Goal: Transaction & Acquisition: Purchase product/service

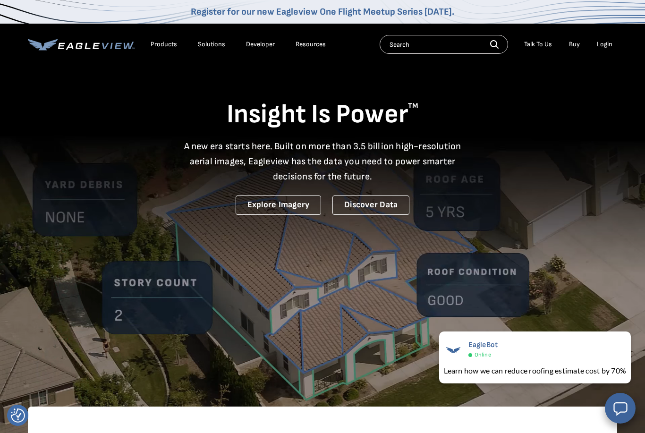
click at [602, 39] on li "Login" at bounding box center [604, 44] width 25 height 14
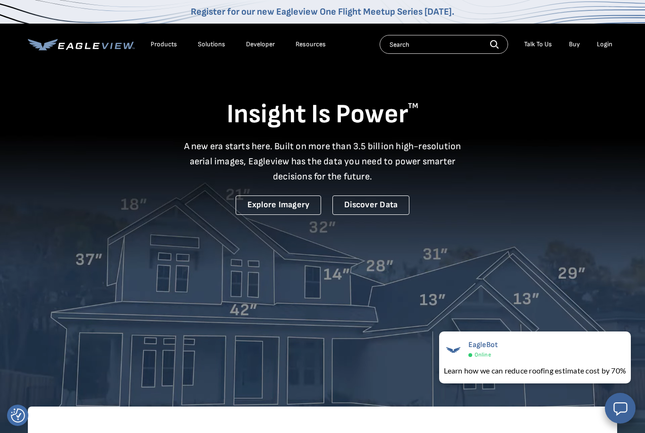
click at [603, 43] on div "Login" at bounding box center [605, 44] width 16 height 9
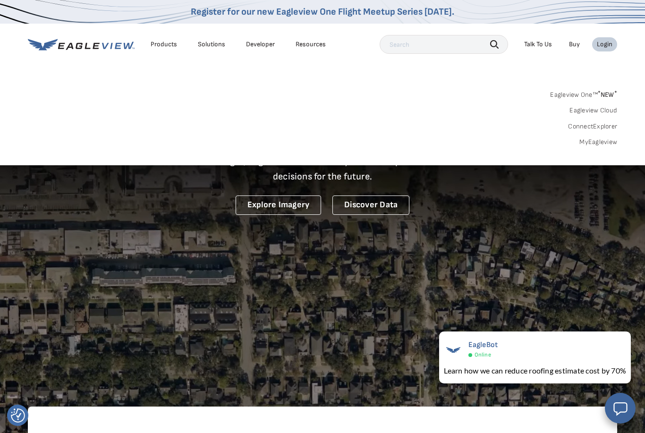
click at [604, 141] on link "MyEagleview" at bounding box center [599, 142] width 38 height 9
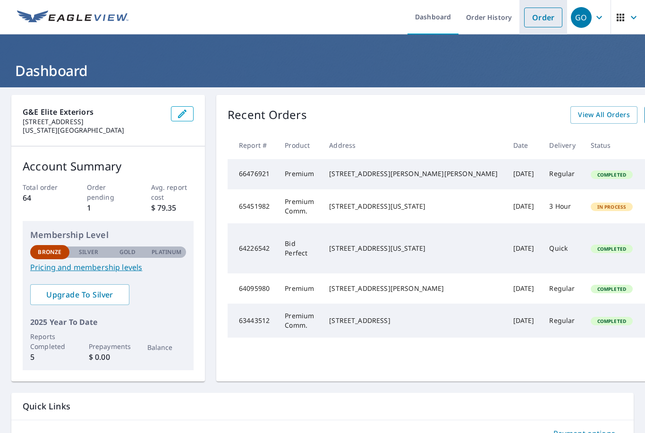
click at [531, 21] on link "Order" at bounding box center [543, 18] width 38 height 20
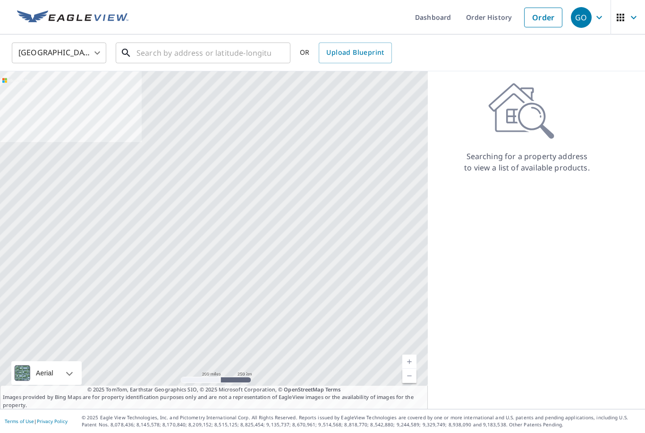
click at [239, 59] on input "text" at bounding box center [204, 53] width 135 height 26
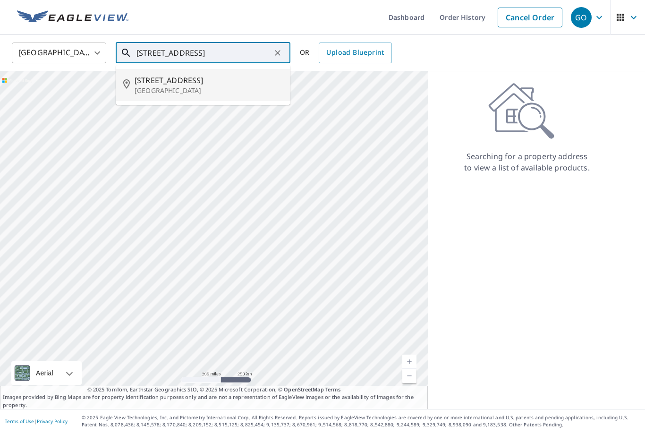
click at [249, 80] on span "15 W 4th Ave" at bounding box center [209, 80] width 148 height 11
type input "15 W 4th Ave Hutchinson, KS 67501"
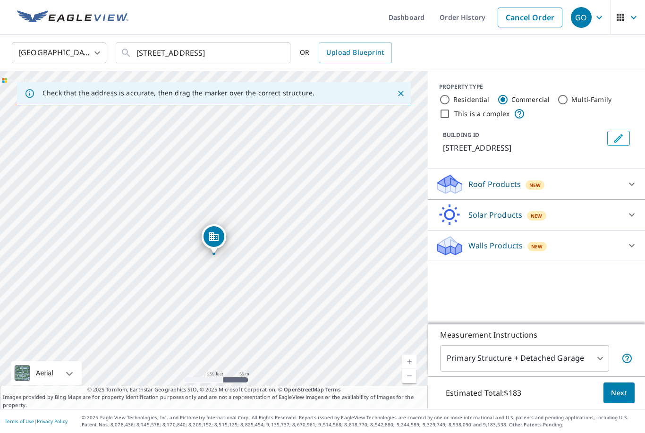
click at [486, 114] on label "This is a complex" at bounding box center [482, 113] width 56 height 9
click at [451, 114] on input "This is a complex" at bounding box center [444, 113] width 11 height 11
checkbox input "true"
type input "4"
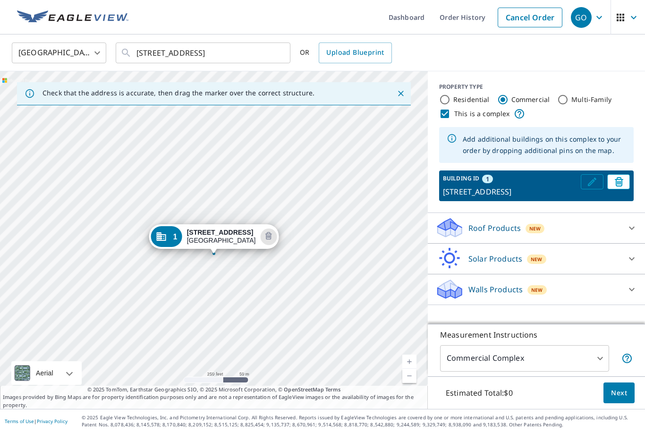
click at [591, 183] on icon "Edit building 1" at bounding box center [592, 182] width 9 height 9
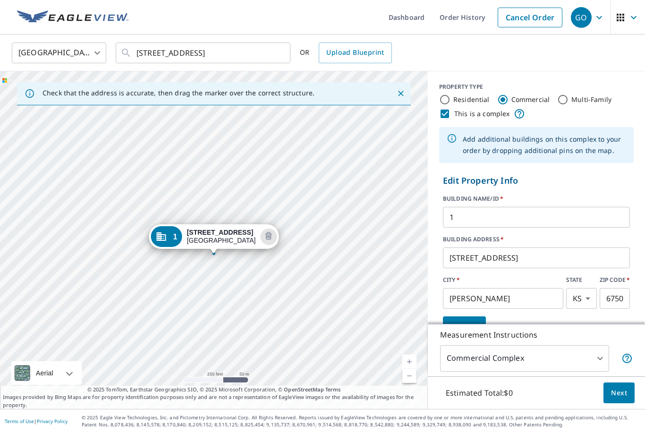
scroll to position [30, 0]
click at [595, 356] on body "GO GO Dashboard Order History Cancel Order GO United States US ​ 15 W 4th Ave H…" at bounding box center [322, 216] width 645 height 433
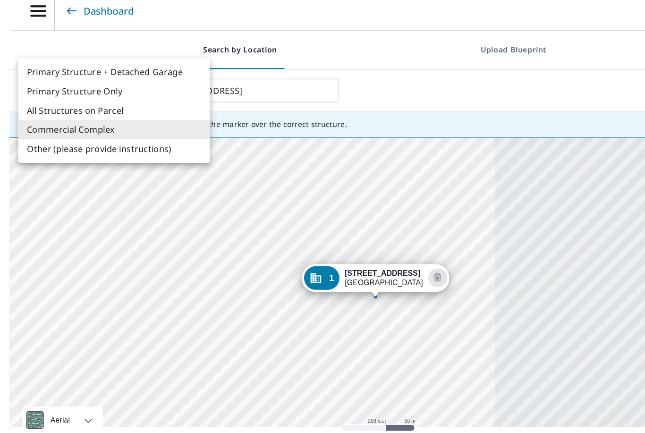
scroll to position [0, 0]
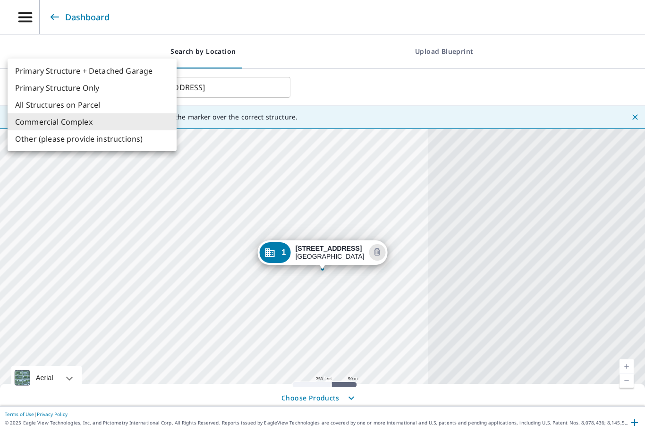
click at [114, 125] on li "Commercial Complex" at bounding box center [92, 121] width 169 height 17
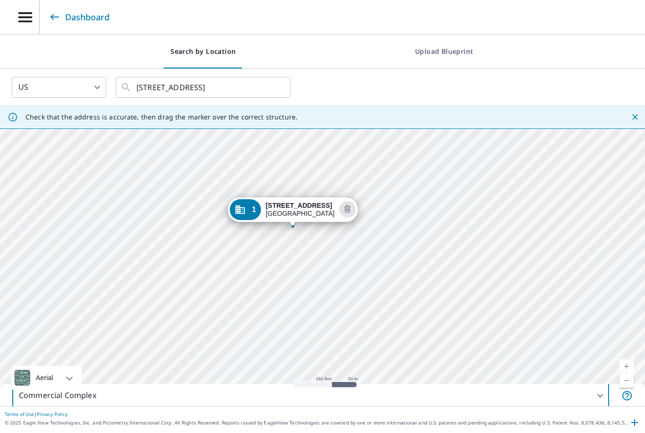
click at [593, 420] on body "GO GO Dashboard Search by Location Upload Blueprint US US ​ 15 W 4th Ave Hutchi…" at bounding box center [322, 216] width 645 height 433
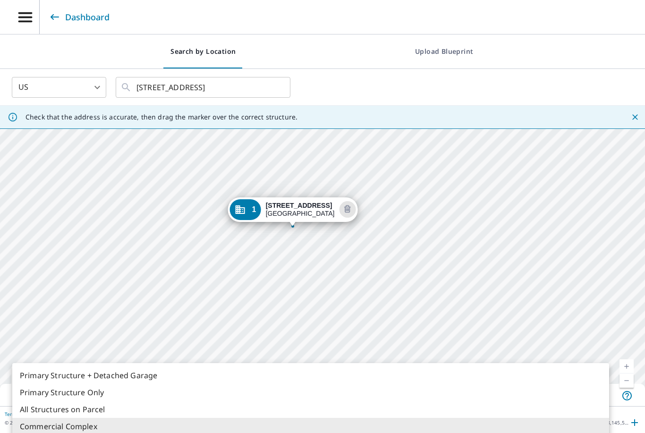
click at [586, 284] on div at bounding box center [322, 216] width 645 height 433
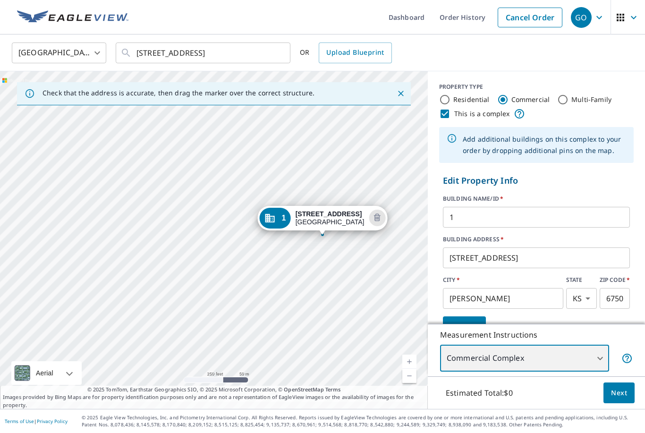
scroll to position [0, 0]
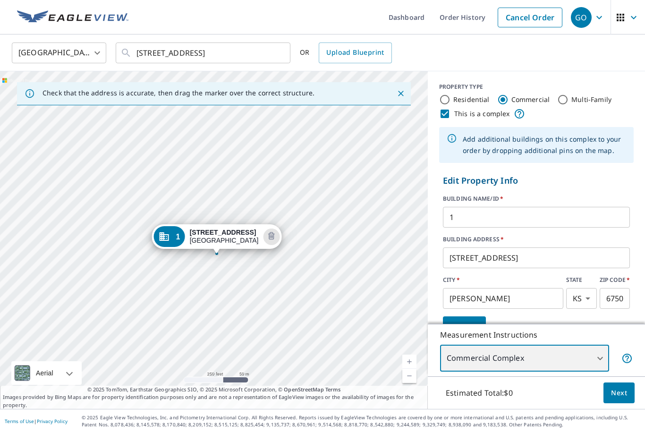
click at [332, 258] on div "1 7 W 4th Ave Hutchinson, KS 67501" at bounding box center [214, 240] width 428 height 338
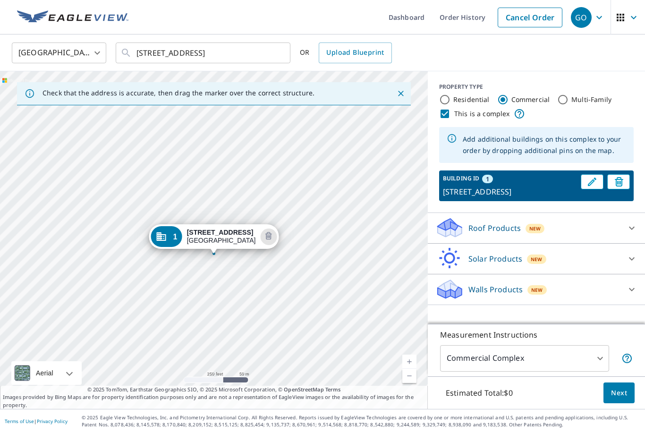
click at [201, 224] on div "1 7 W 4th Ave Hutchinson, KS 67501" at bounding box center [214, 238] width 130 height 29
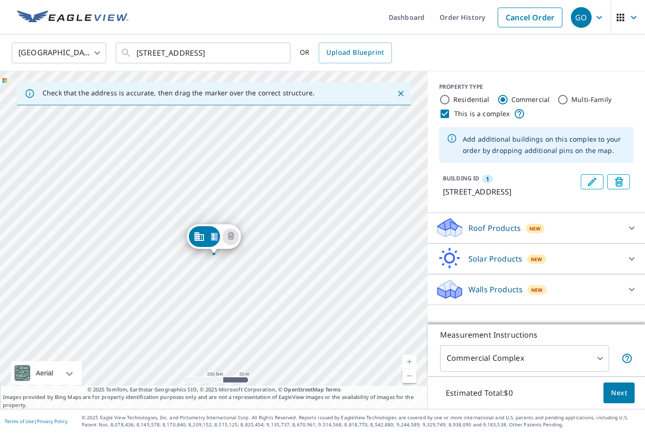
click at [201, 224] on div "1 7 W 4th Ave Hutchinson, KS 67501" at bounding box center [214, 238] width 54 height 29
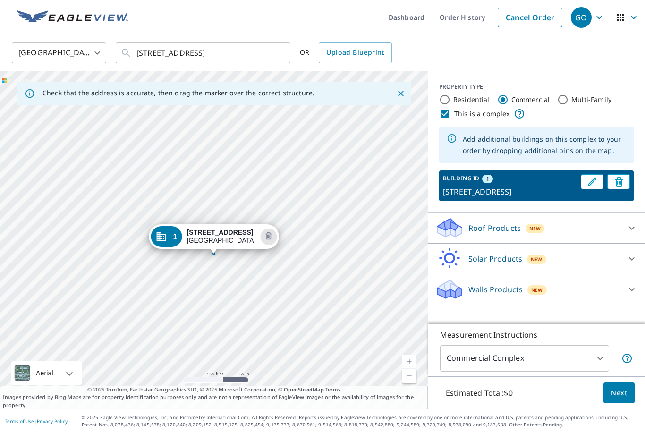
click at [201, 224] on div "1 7 W 4th Ave Hutchinson, KS 67501" at bounding box center [214, 238] width 130 height 29
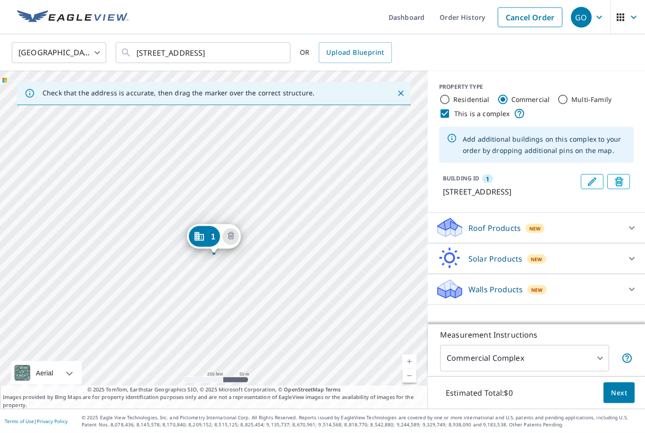
scroll to position [16, 0]
click at [595, 377] on body "GO GO Dashboard Order History Cancel Order GO United States US ​ 15 W 4th Ave H…" at bounding box center [322, 216] width 645 height 433
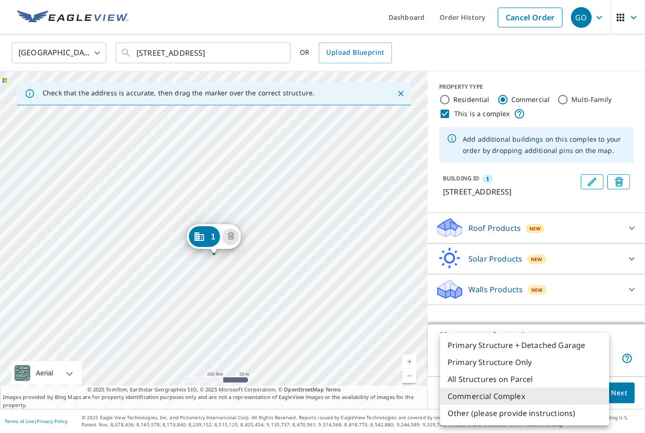
click at [551, 395] on li "Commercial Complex" at bounding box center [524, 396] width 169 height 17
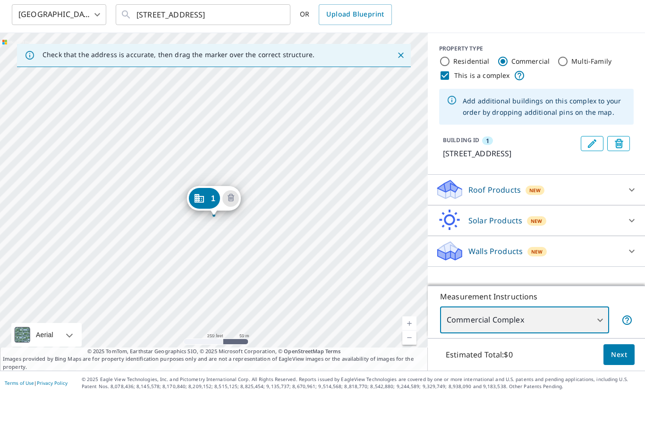
scroll to position [0, 0]
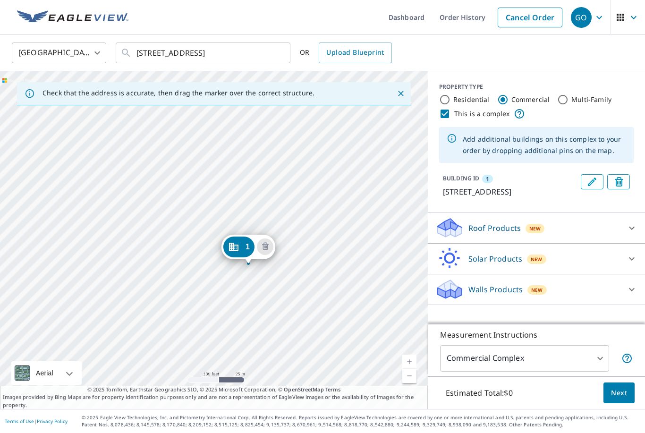
drag, startPoint x: 218, startPoint y: 248, endPoint x: 252, endPoint y: 258, distance: 35.4
click at [205, 238] on div "1" at bounding box center [204, 236] width 31 height 21
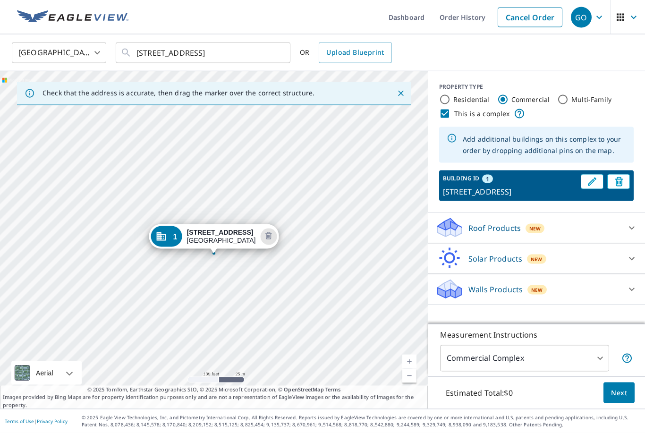
scroll to position [26, 0]
click at [197, 285] on div "1 7 W 4th Ave Hutchinson, KS 67501" at bounding box center [214, 240] width 428 height 338
click at [198, 285] on div "1 7 W 4th Ave Hutchinson, KS 67501" at bounding box center [214, 240] width 428 height 338
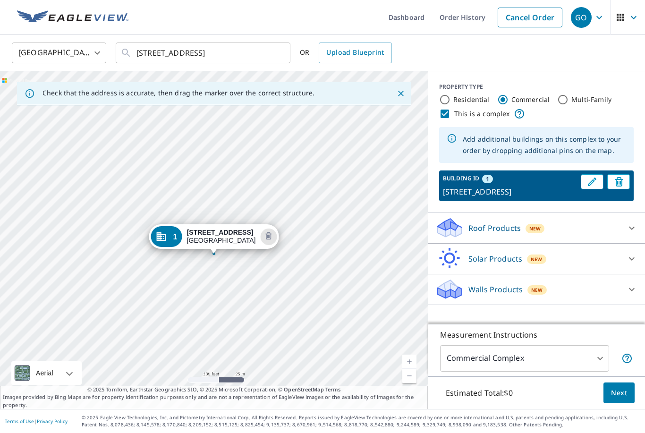
click at [184, 230] on div "1 7 W 4th Ave Hutchinson, KS 67501" at bounding box center [214, 240] width 428 height 338
click at [198, 291] on div "1 7 W 4th Ave Hutchinson, KS 67501" at bounding box center [214, 240] width 428 height 338
click at [206, 285] on div "1 7 W 4th Ave Hutchinson, KS 67501" at bounding box center [214, 240] width 428 height 338
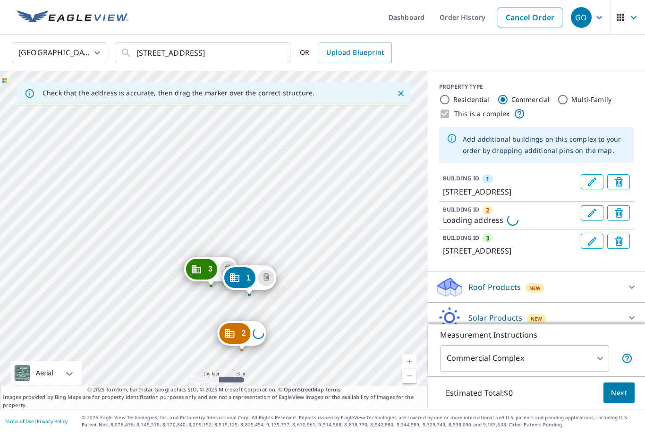
drag, startPoint x: 235, startPoint y: 309, endPoint x: 205, endPoint y: 245, distance: 71.2
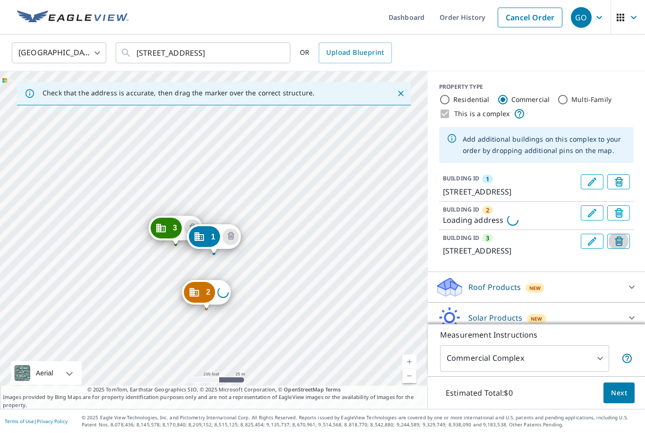
click at [622, 237] on icon "Delete building 3" at bounding box center [619, 241] width 9 height 9
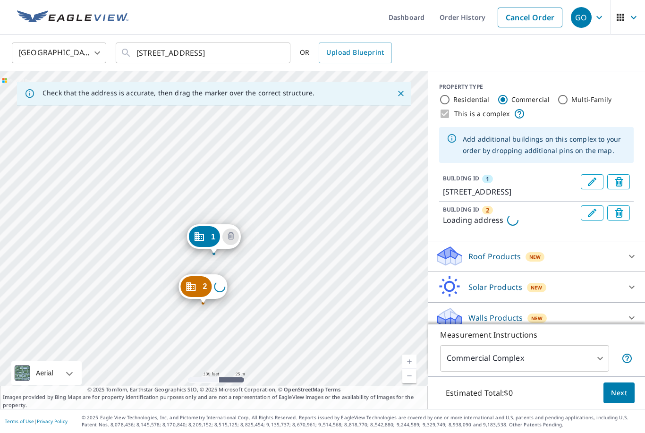
drag, startPoint x: 207, startPoint y: 267, endPoint x: 204, endPoint y: 262, distance: 6.6
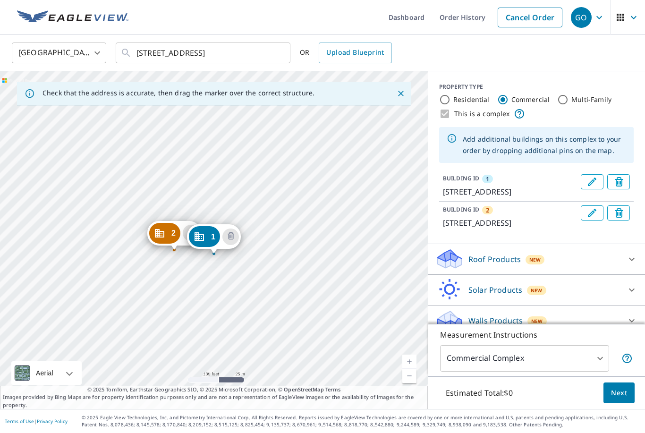
drag, startPoint x: 204, startPoint y: 261, endPoint x: 175, endPoint y: 208, distance: 60.7
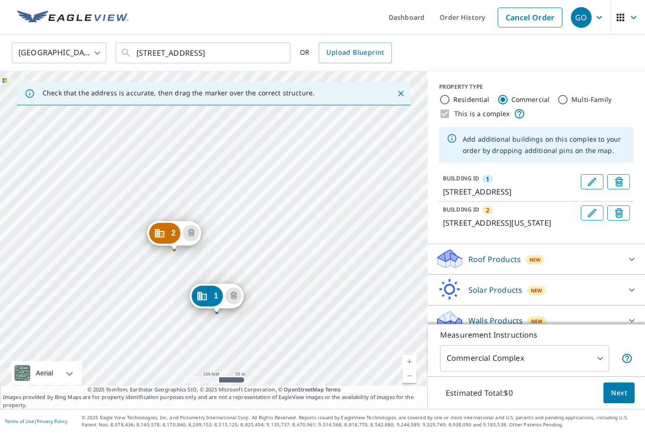
drag, startPoint x: 203, startPoint y: 209, endPoint x: 206, endPoint y: 269, distance: 59.6
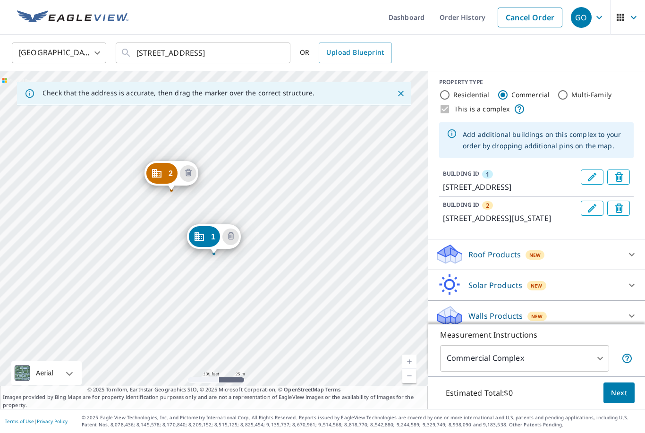
scroll to position [4, 0]
click at [620, 395] on span "Next" at bounding box center [619, 393] width 16 height 12
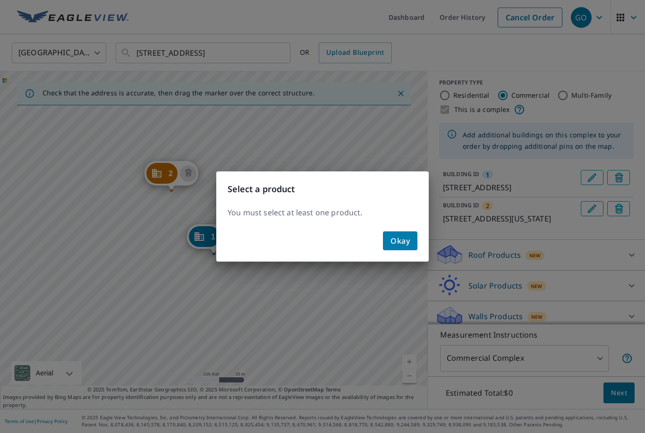
click at [392, 240] on span "Okay" at bounding box center [400, 240] width 19 height 13
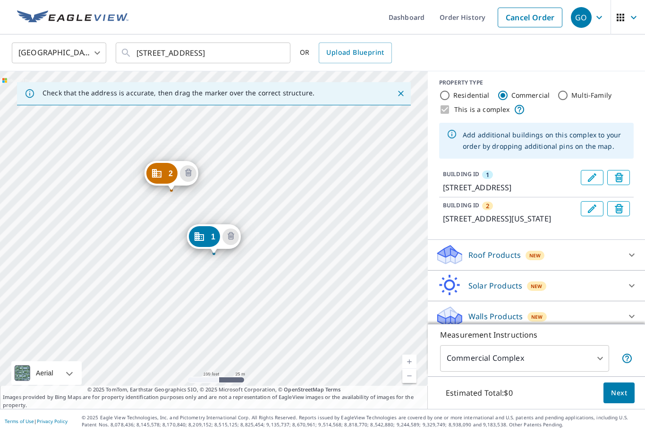
click at [462, 248] on icon at bounding box center [450, 255] width 28 height 22
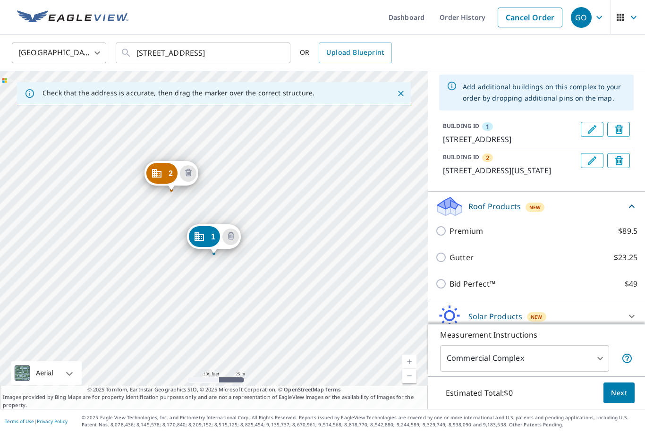
scroll to position [55, 0]
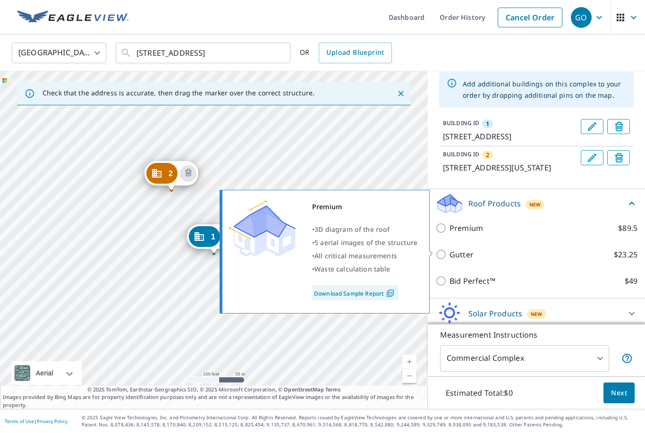
click at [443, 225] on input "Premium $89.5" at bounding box center [443, 228] width 14 height 11
checkbox input "true"
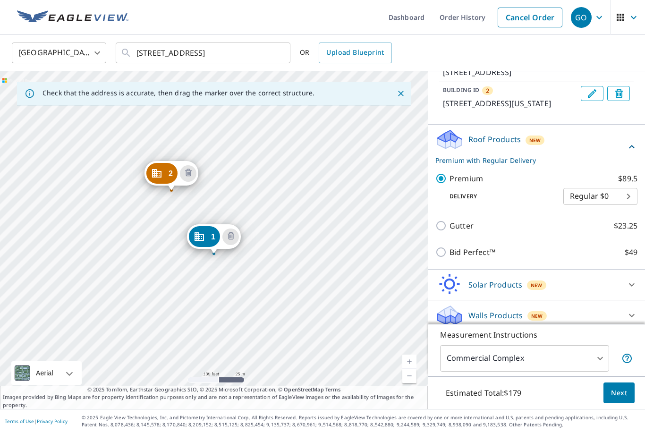
scroll to position [119, 0]
click at [626, 395] on span "Next" at bounding box center [619, 393] width 16 height 12
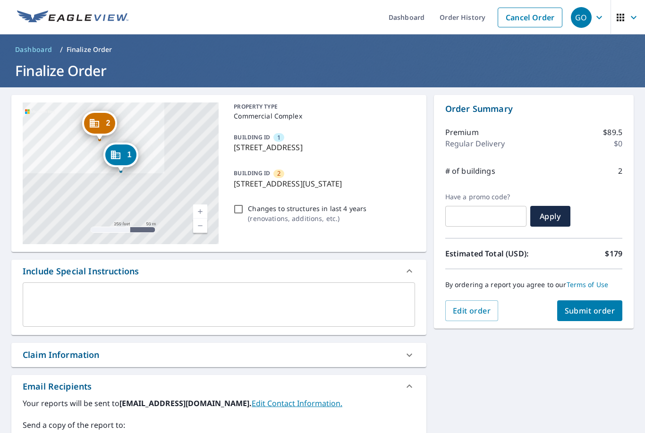
click at [596, 306] on span "Submit order" at bounding box center [590, 311] width 51 height 10
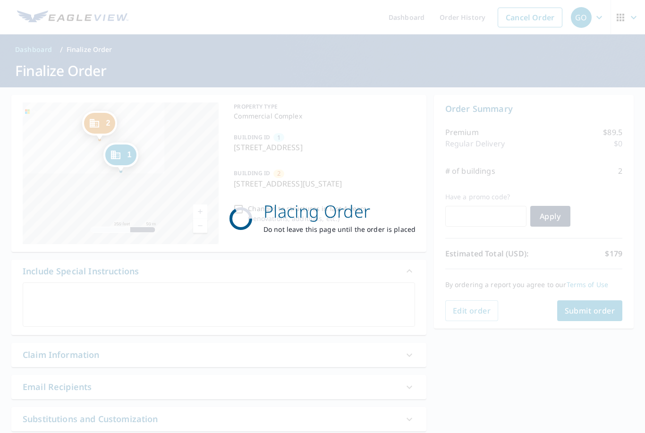
click at [68, 276] on div "Placing Order Do not leave this page until the order is placed" at bounding box center [322, 216] width 645 height 433
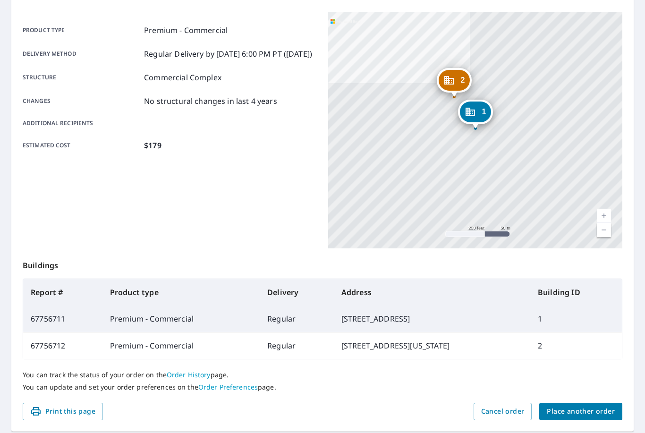
scroll to position [119, 0]
